Goal: Task Accomplishment & Management: Complete application form

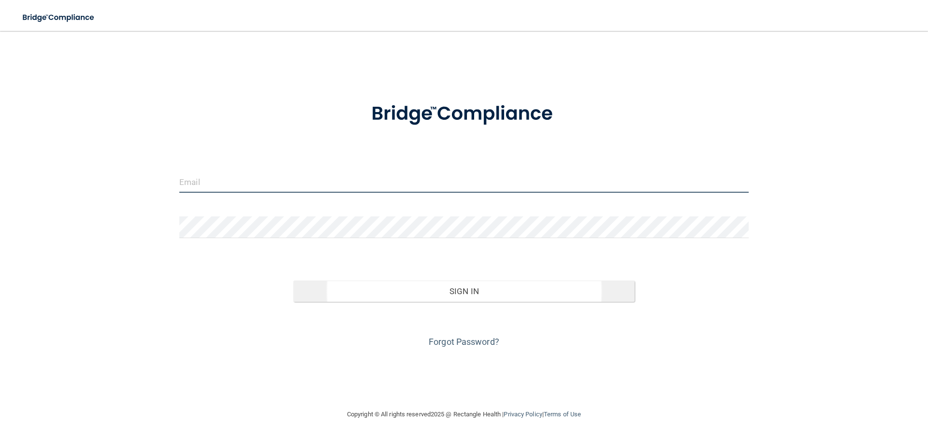
type input "[EMAIL_ADDRESS][DOMAIN_NAME]"
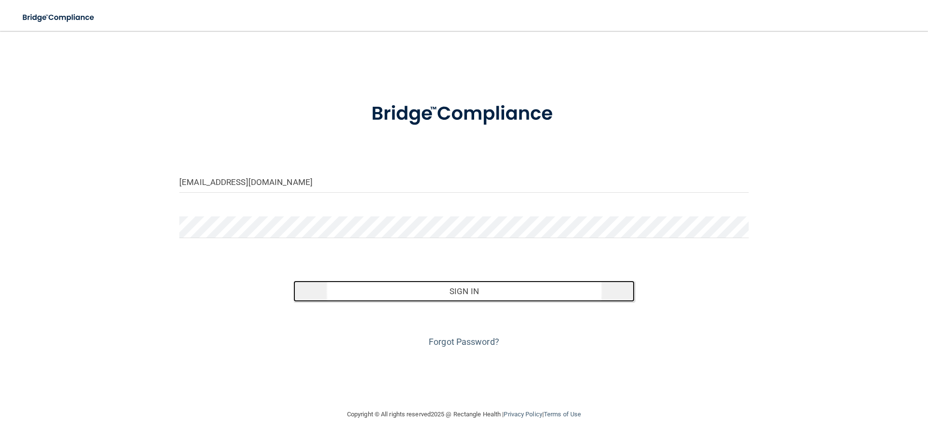
click at [361, 300] on button "Sign In" at bounding box center [464, 291] width 342 height 21
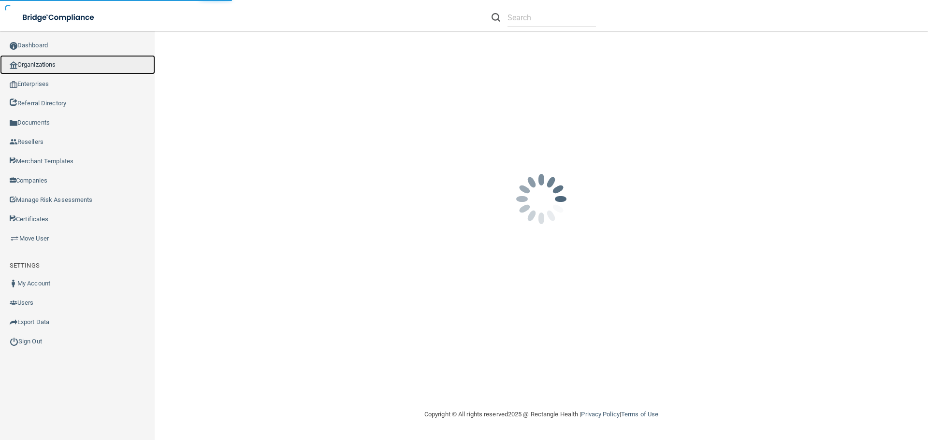
click at [49, 66] on link "Organizations" at bounding box center [77, 64] width 155 height 19
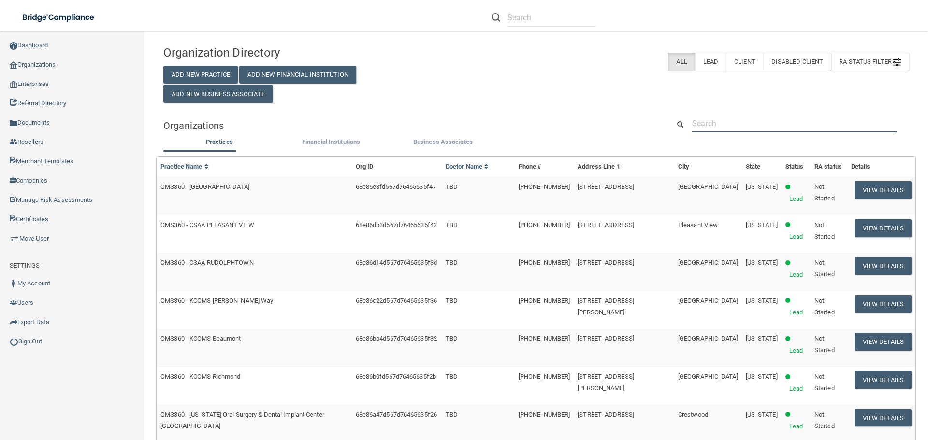
click at [746, 128] on input "text" at bounding box center [794, 124] width 204 height 18
paste input "The Smile Line Studio Priority Medium Status In Progress Case Number"
type input "The Smile Line Studio Priority Medium Status In Progress Case Number"
click at [761, 121] on input "text" at bounding box center [794, 124] width 204 height 18
paste input "The Smile Line Studio Priority Medium Status In Progress Case Number"
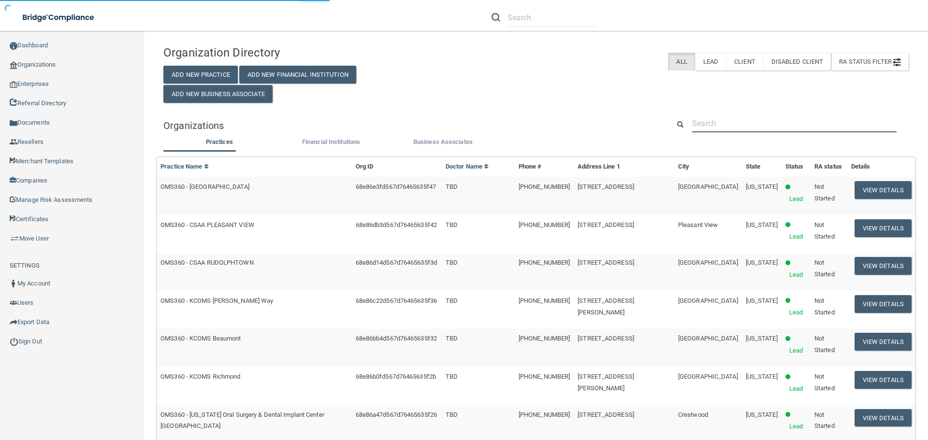
type input "The Smile Line Studio Priority Medium Status In Progress Case Number"
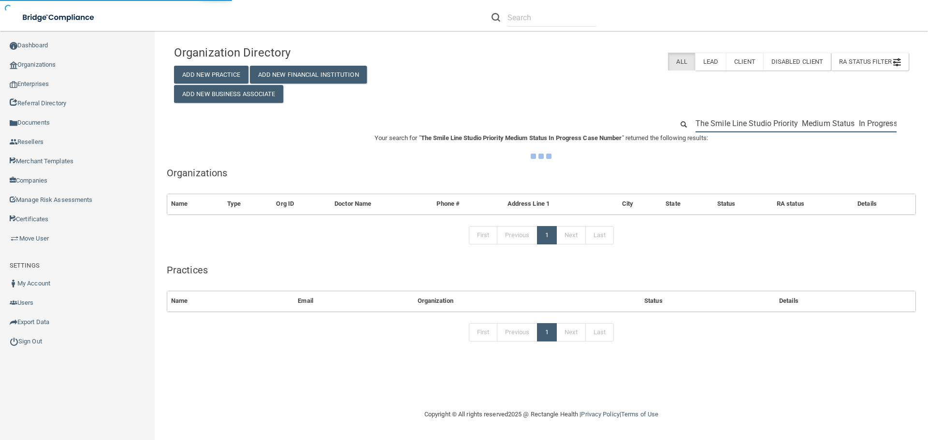
scroll to position [0, 51]
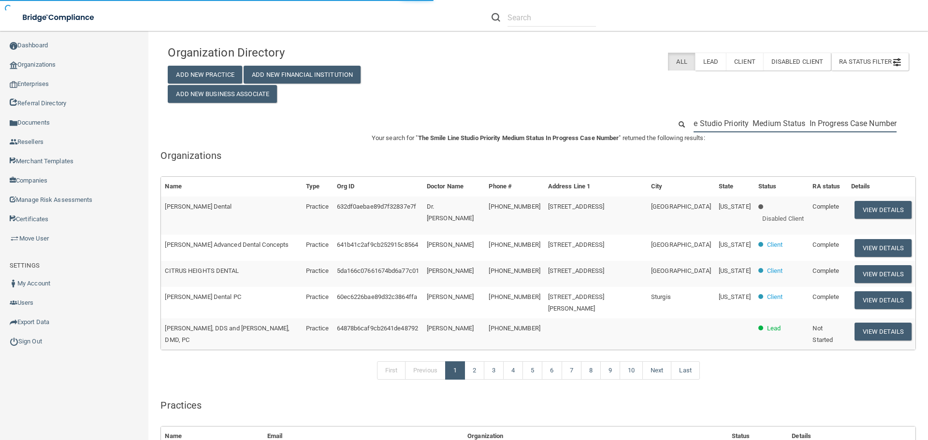
click at [761, 121] on input "The Smile Line Studio Priority Medium Status In Progress Case Number" at bounding box center [794, 124] width 203 height 18
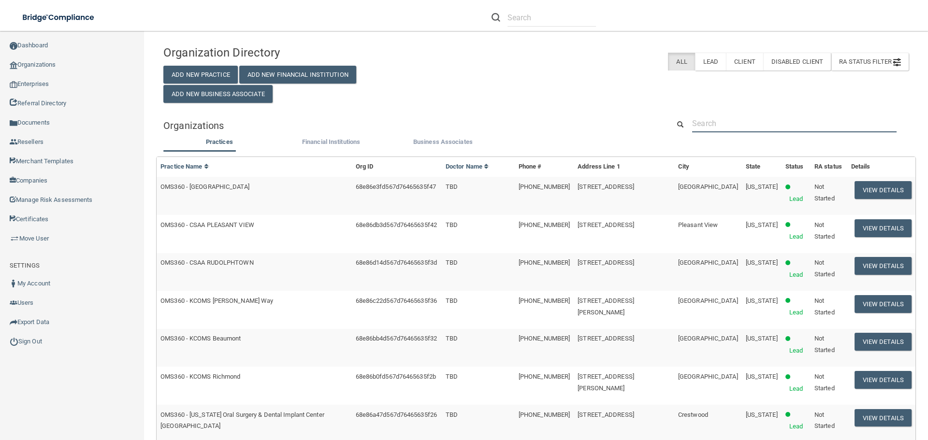
click at [727, 131] on input "text" at bounding box center [794, 124] width 204 height 18
paste input "The Smile Line Studio"
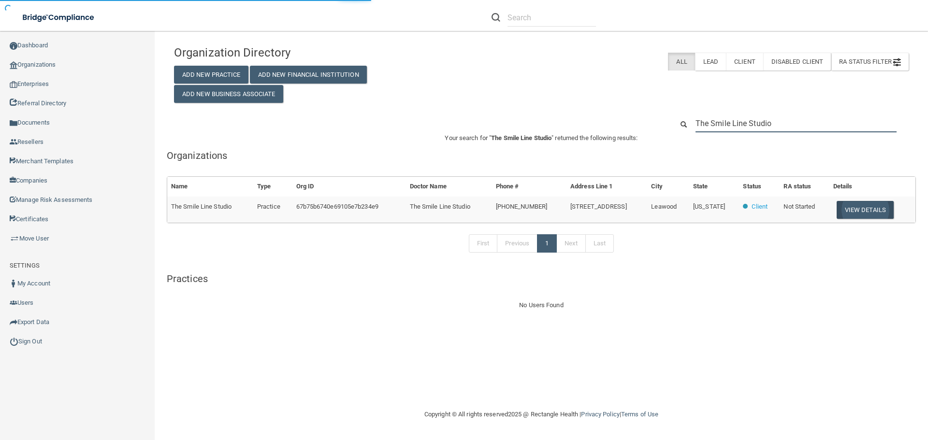
type input "The Smile Line Studio"
click at [866, 208] on button "View Details" at bounding box center [864, 210] width 57 height 18
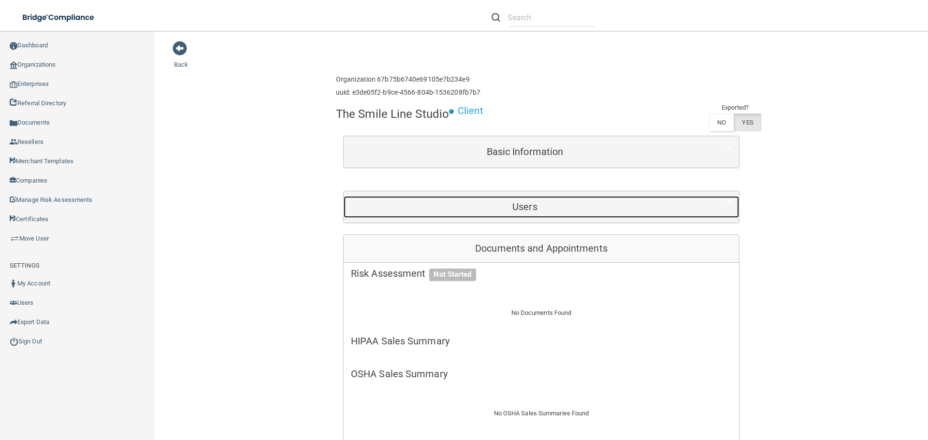
click at [450, 209] on h5 "Users" at bounding box center [525, 206] width 348 height 11
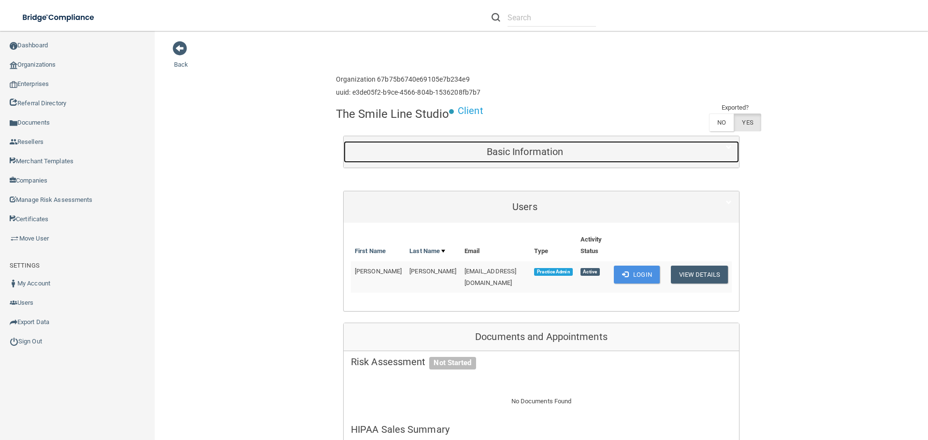
click at [586, 150] on h5 "Basic Information" at bounding box center [525, 151] width 348 height 11
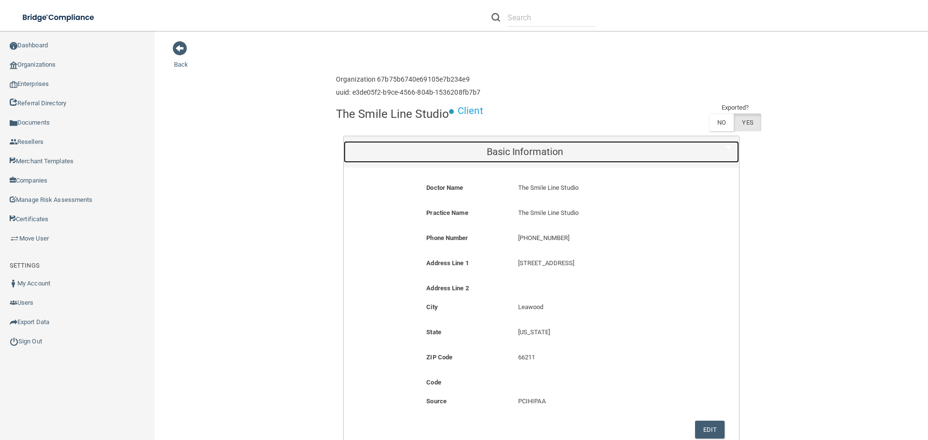
click at [585, 150] on h5 "Basic Information" at bounding box center [525, 151] width 348 height 11
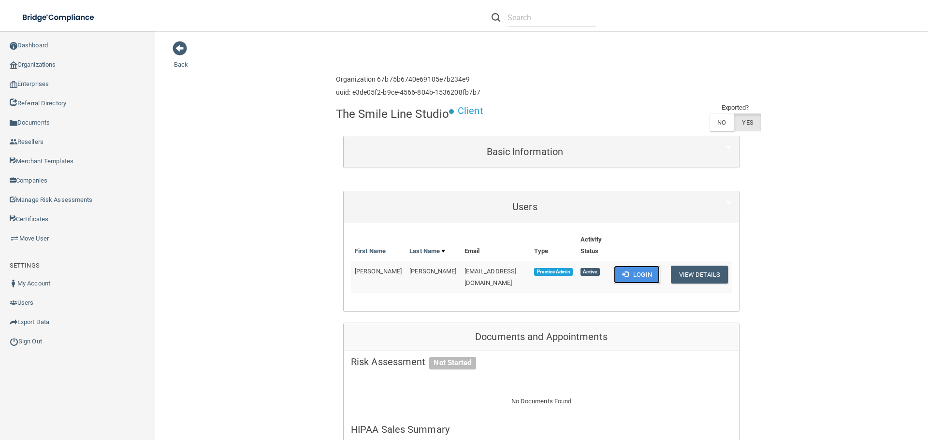
drag, startPoint x: 643, startPoint y: 267, endPoint x: 628, endPoint y: 270, distance: 14.8
click at [643, 267] on button "Login" at bounding box center [637, 275] width 46 height 18
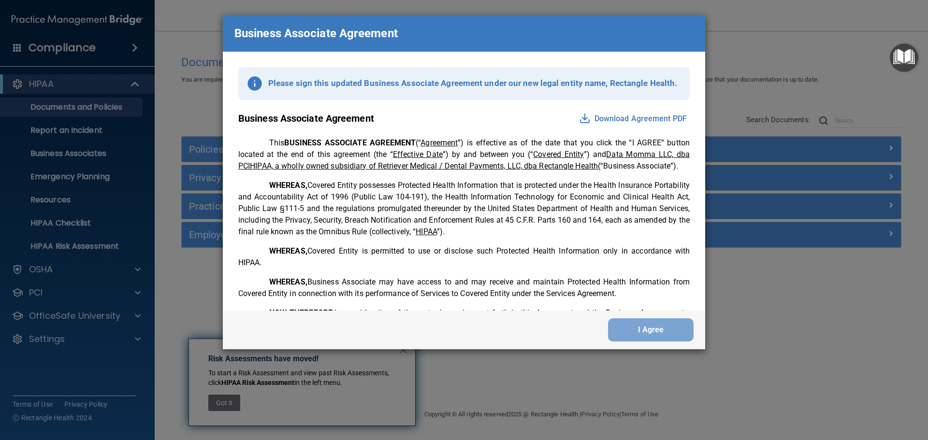
scroll to position [1970, 0]
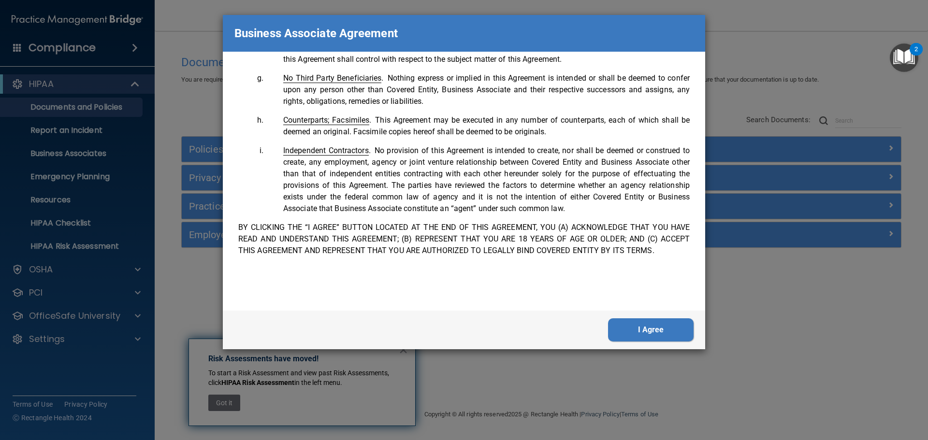
click at [639, 329] on button "I Agree" at bounding box center [651, 329] width 86 height 23
click at [625, 328] on button "I Agree" at bounding box center [651, 329] width 86 height 23
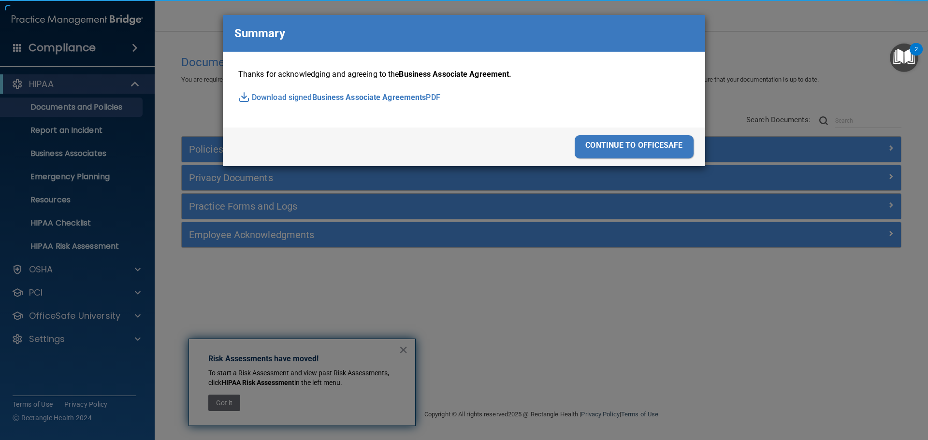
click at [655, 153] on div "continue to officesafe" at bounding box center [634, 146] width 119 height 23
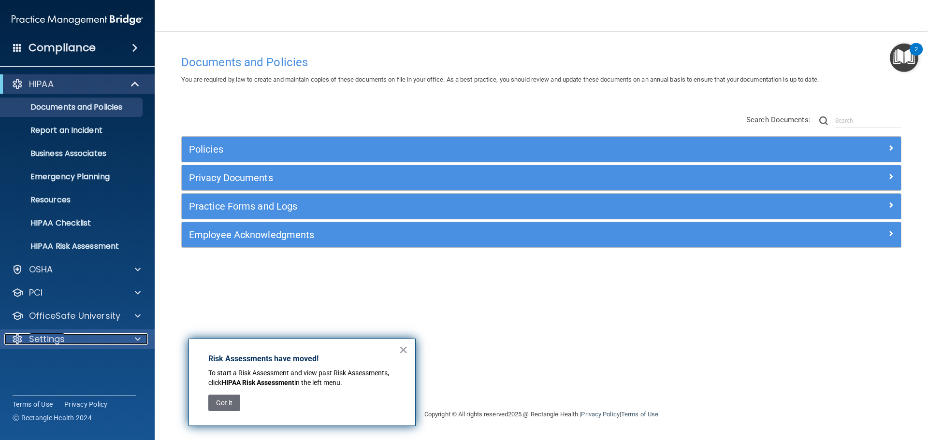
click at [108, 343] on div "Settings" at bounding box center [64, 339] width 120 height 12
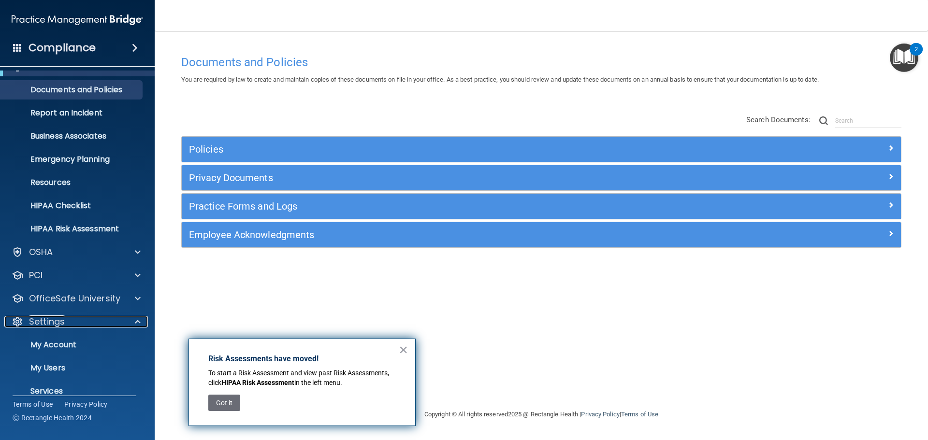
scroll to position [48, 0]
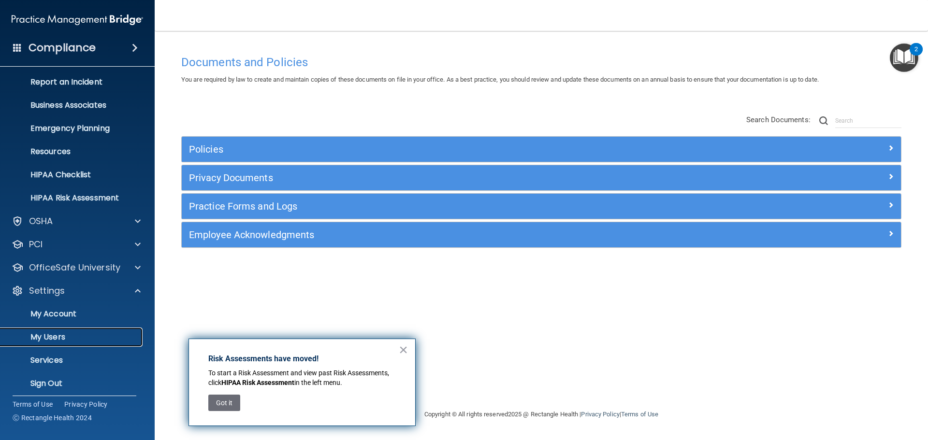
click at [86, 339] on p "My Users" at bounding box center [72, 337] width 132 height 10
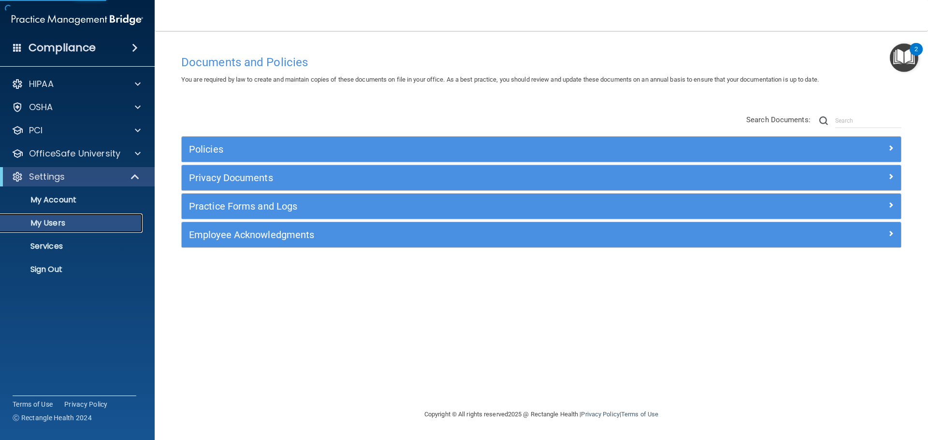
select select "20"
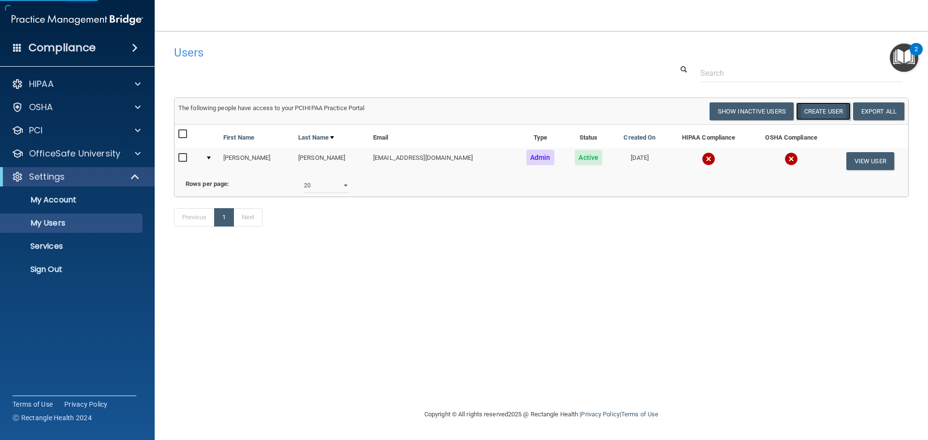
click at [831, 110] on button "Create User" at bounding box center [823, 111] width 55 height 18
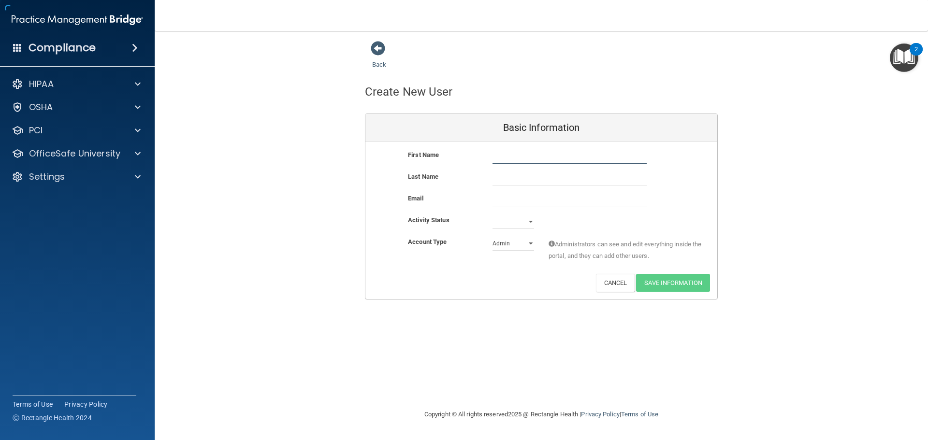
drag, startPoint x: 511, startPoint y: 164, endPoint x: 517, endPoint y: 174, distance: 12.1
click at [512, 164] on input "text" at bounding box center [569, 156] width 154 height 14
drag, startPoint x: 511, startPoint y: 233, endPoint x: 509, endPoint y: 239, distance: 5.7
click at [509, 239] on div "First Name Last Name Email Activity Status Active Inactive Account Type Practic…" at bounding box center [541, 220] width 352 height 157
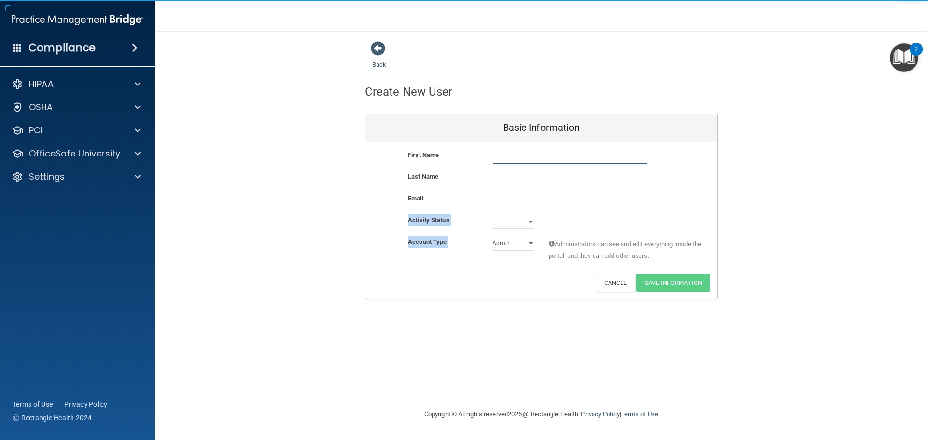
click at [523, 154] on input "text" at bounding box center [569, 156] width 154 height 14
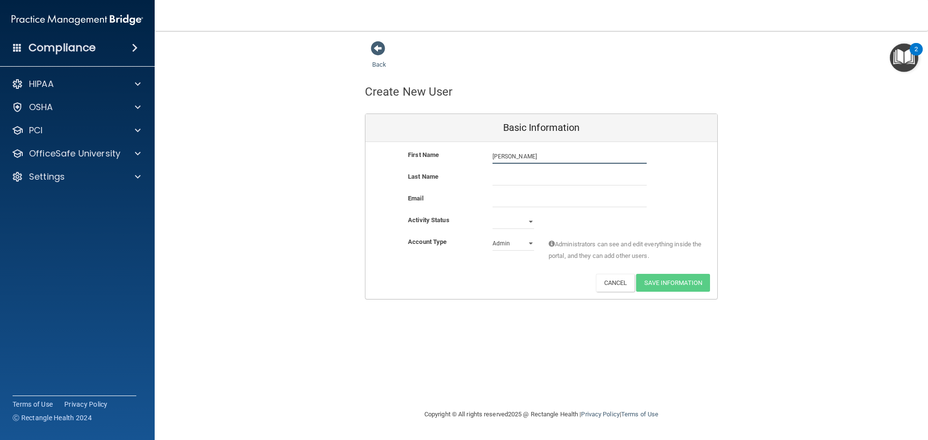
type input "Maddie"
type input "Staff"
click at [560, 181] on input "Staff" at bounding box center [569, 178] width 154 height 14
drag, startPoint x: 534, startPoint y: 195, endPoint x: 530, endPoint y: 205, distance: 10.9
click at [534, 195] on input "email" at bounding box center [569, 200] width 154 height 14
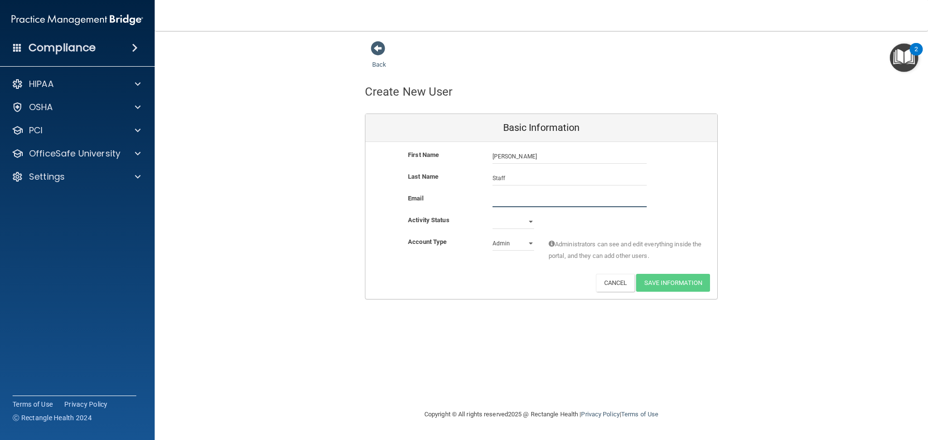
paste input "maddie@thesmilelinestudio.com"
type input "maddie@thesmilelinestudio.com"
click at [513, 221] on select "Active Inactive" at bounding box center [513, 222] width 42 height 14
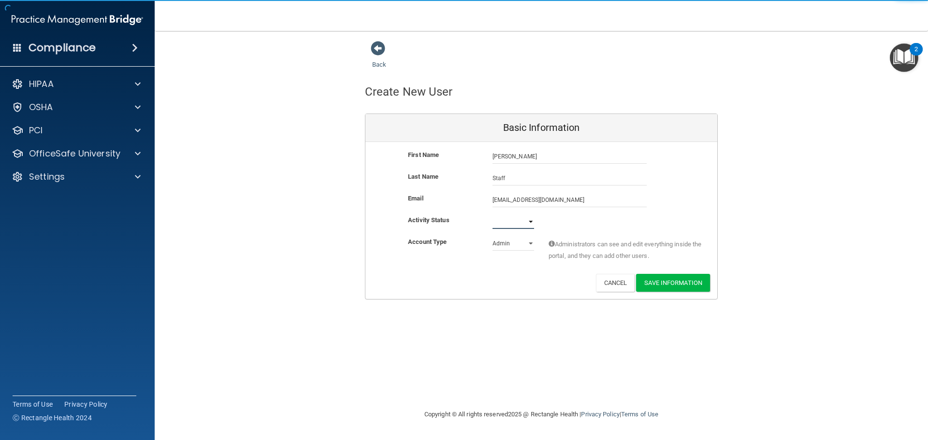
select select "active"
click at [492, 215] on select "Active Inactive" at bounding box center [513, 222] width 42 height 14
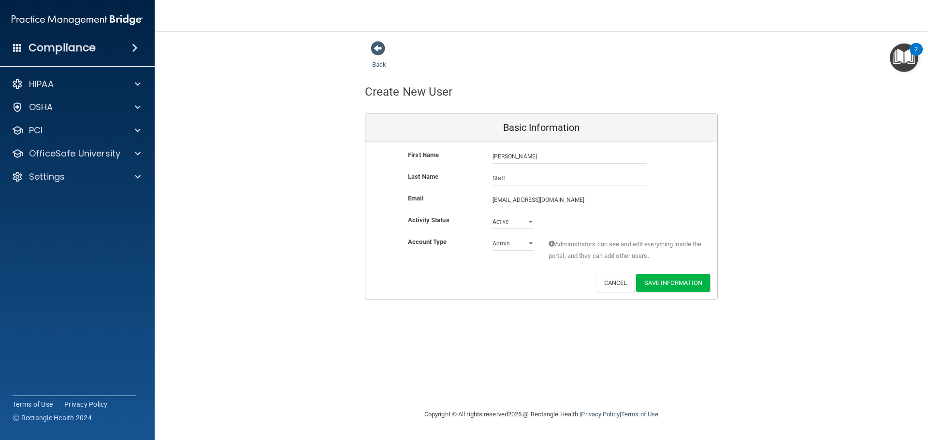
click at [543, 286] on div "Deactivate Reset Password Edit Cancel Save Information" at bounding box center [541, 283] width 352 height 18
click at [659, 281] on button "Save Information" at bounding box center [673, 283] width 74 height 18
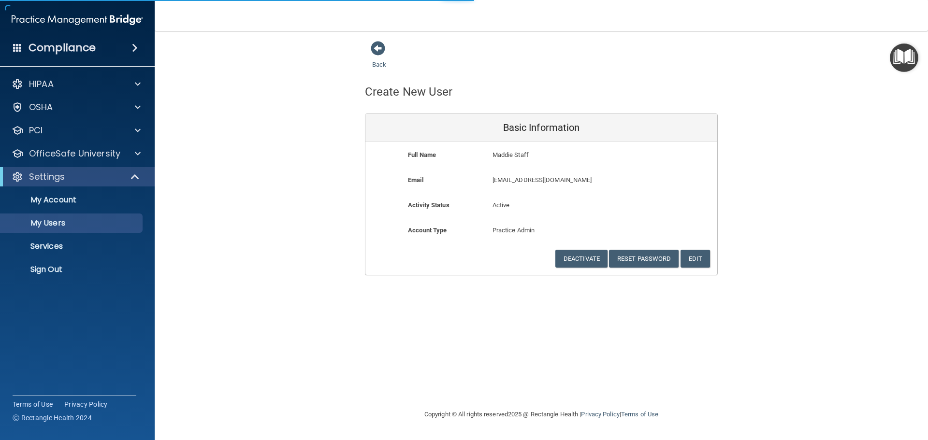
select select "20"
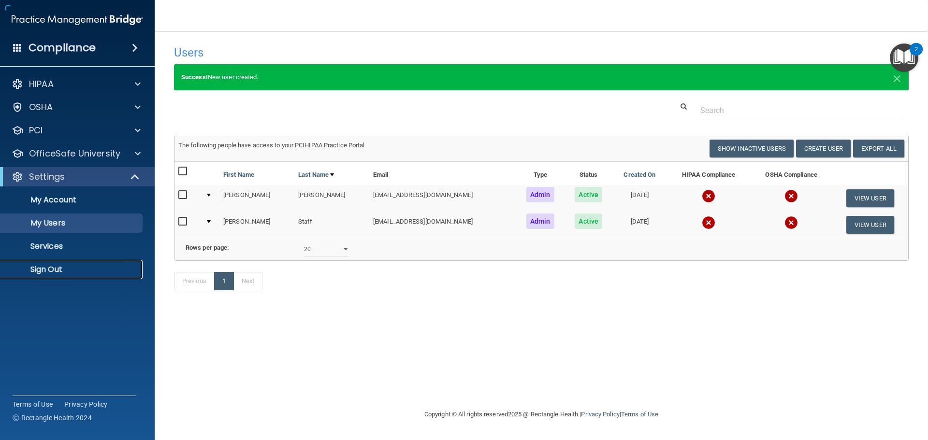
click at [83, 278] on link "Sign Out" at bounding box center [66, 269] width 152 height 19
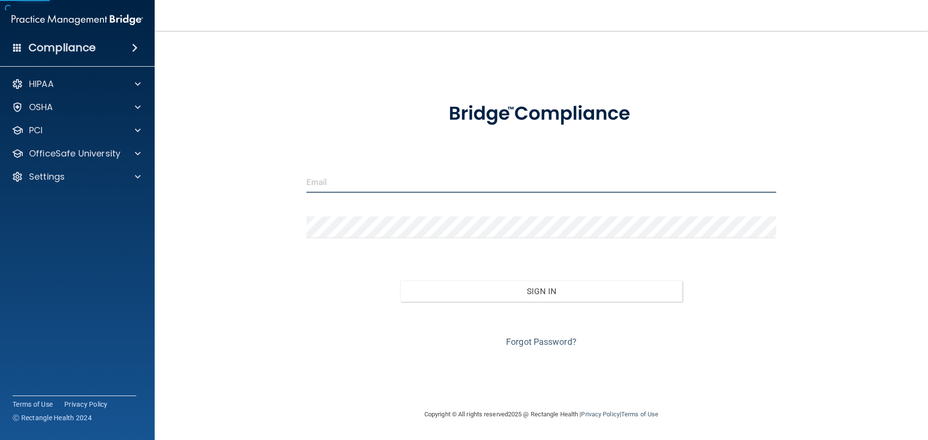
type input "[EMAIL_ADDRESS][DOMAIN_NAME]"
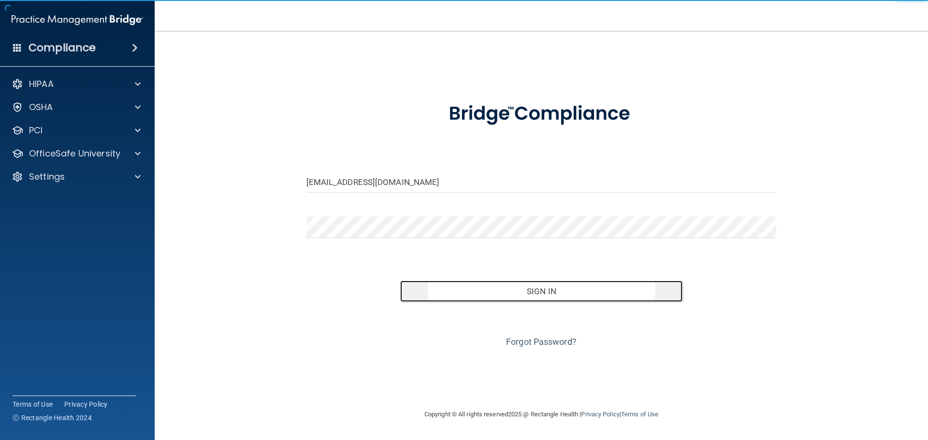
click at [485, 298] on button "Sign In" at bounding box center [541, 291] width 282 height 21
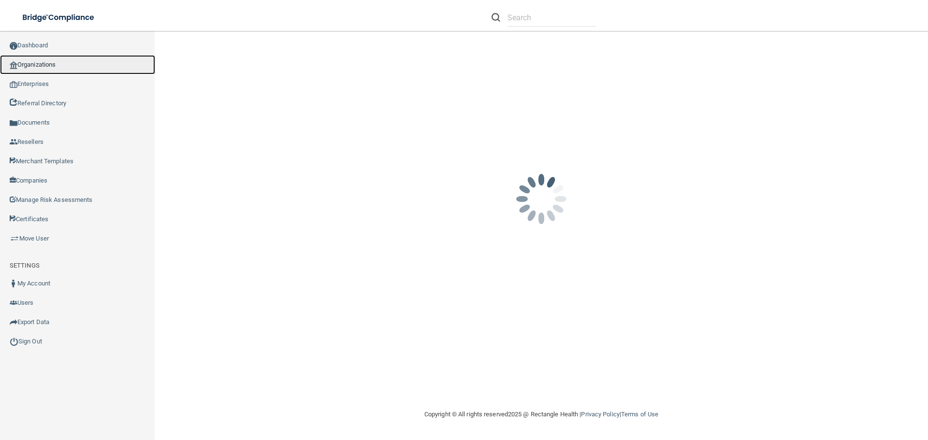
click at [97, 65] on link "Organizations" at bounding box center [77, 64] width 155 height 19
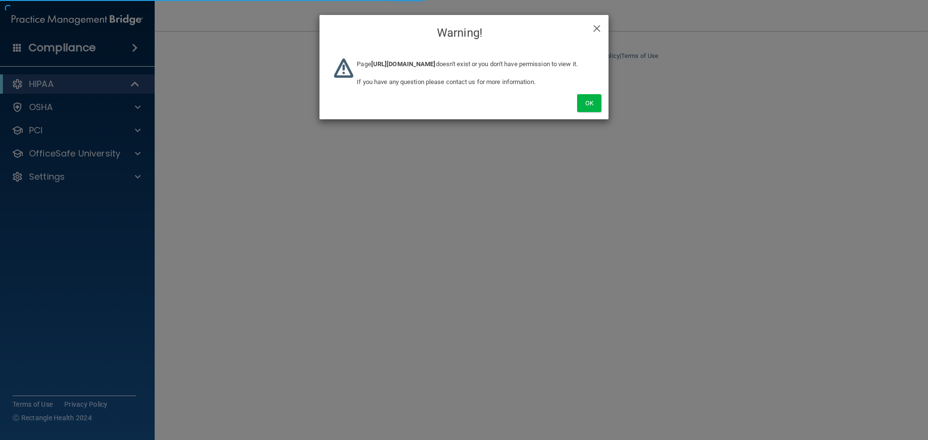
click at [584, 119] on div "Ok" at bounding box center [463, 93] width 289 height 54
click at [589, 112] on button "Ok" at bounding box center [589, 103] width 24 height 18
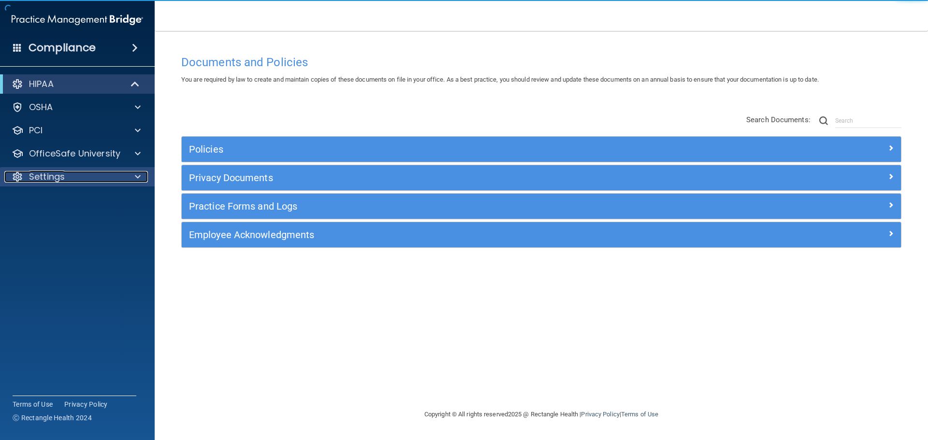
click at [113, 181] on div "Settings" at bounding box center [64, 177] width 120 height 12
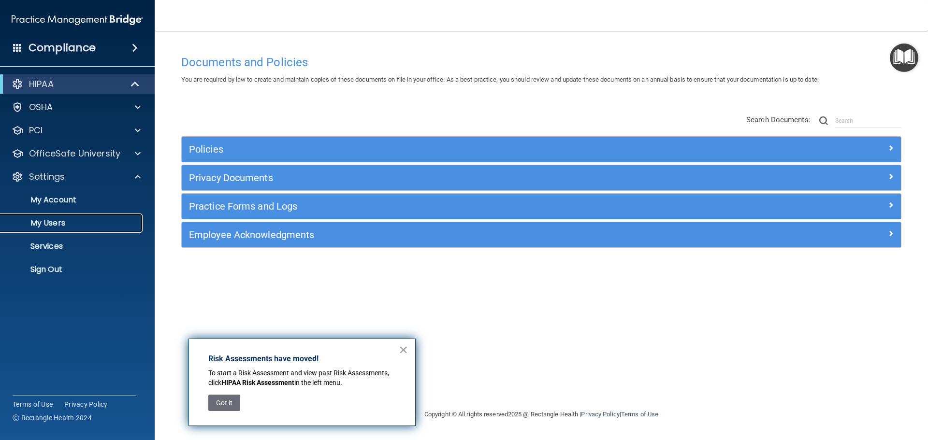
click at [92, 225] on p "My Users" at bounding box center [72, 223] width 132 height 10
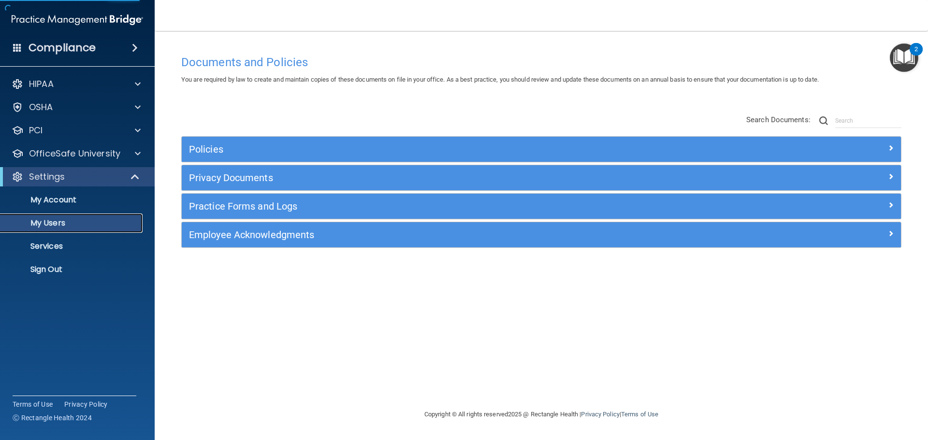
select select "20"
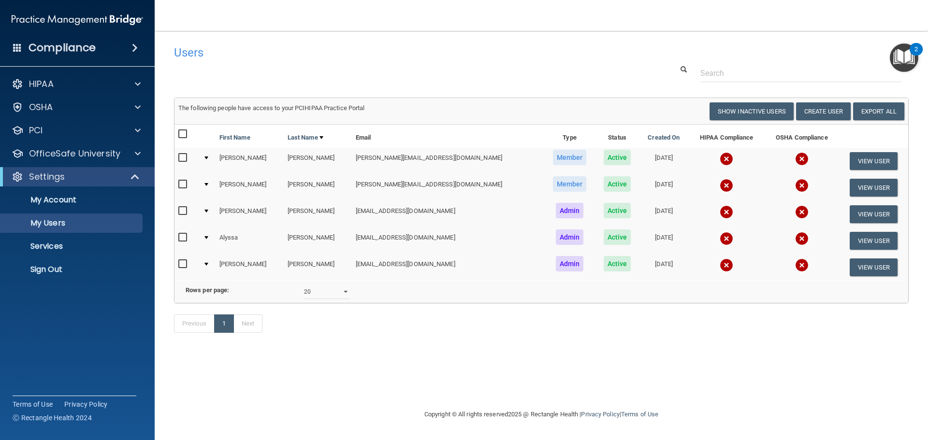
click at [383, 263] on td "[EMAIL_ADDRESS][DOMAIN_NAME]" at bounding box center [448, 267] width 192 height 26
click at [383, 263] on td "maddie@thesmilelinestudio.com" at bounding box center [448, 267] width 192 height 26
copy td "maddie@thesmilelinestudio.com"
